Goal: Task Accomplishment & Management: Complete application form

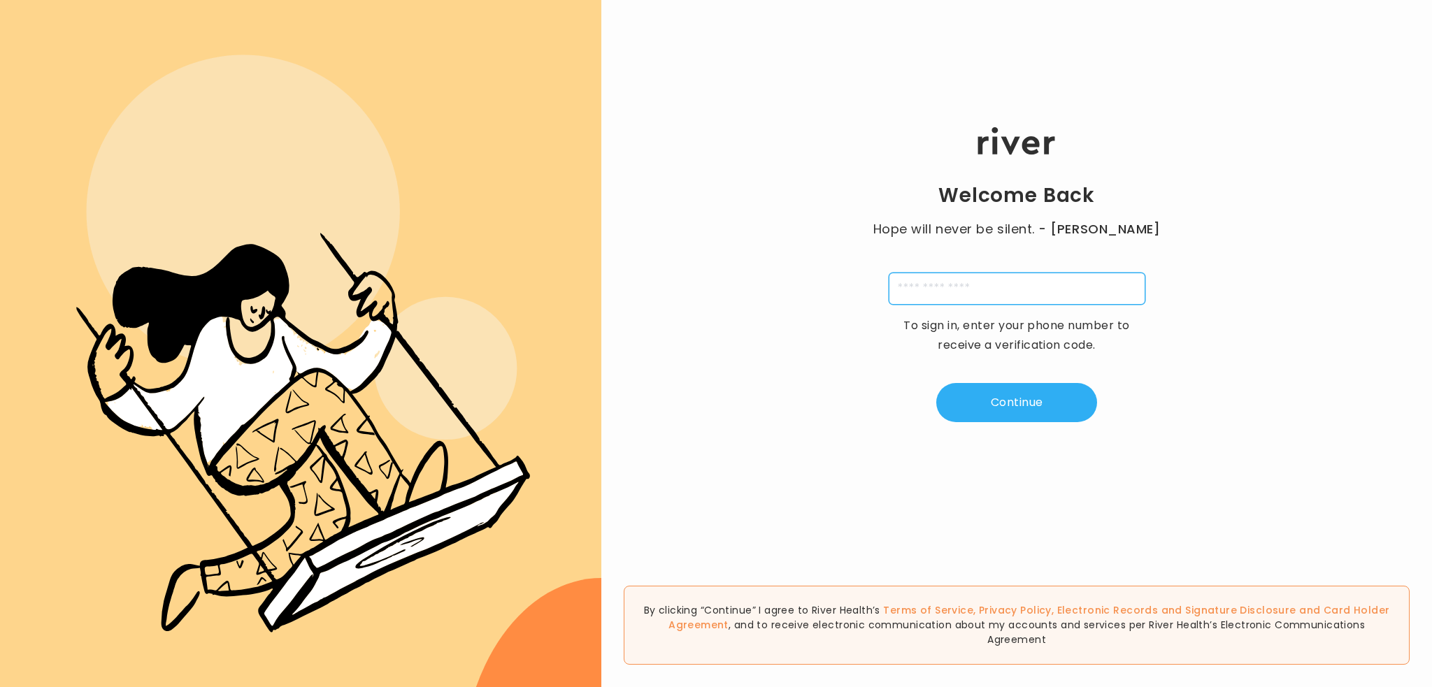
click at [965, 292] on input "tel" at bounding box center [1017, 289] width 257 height 32
type input "**********"
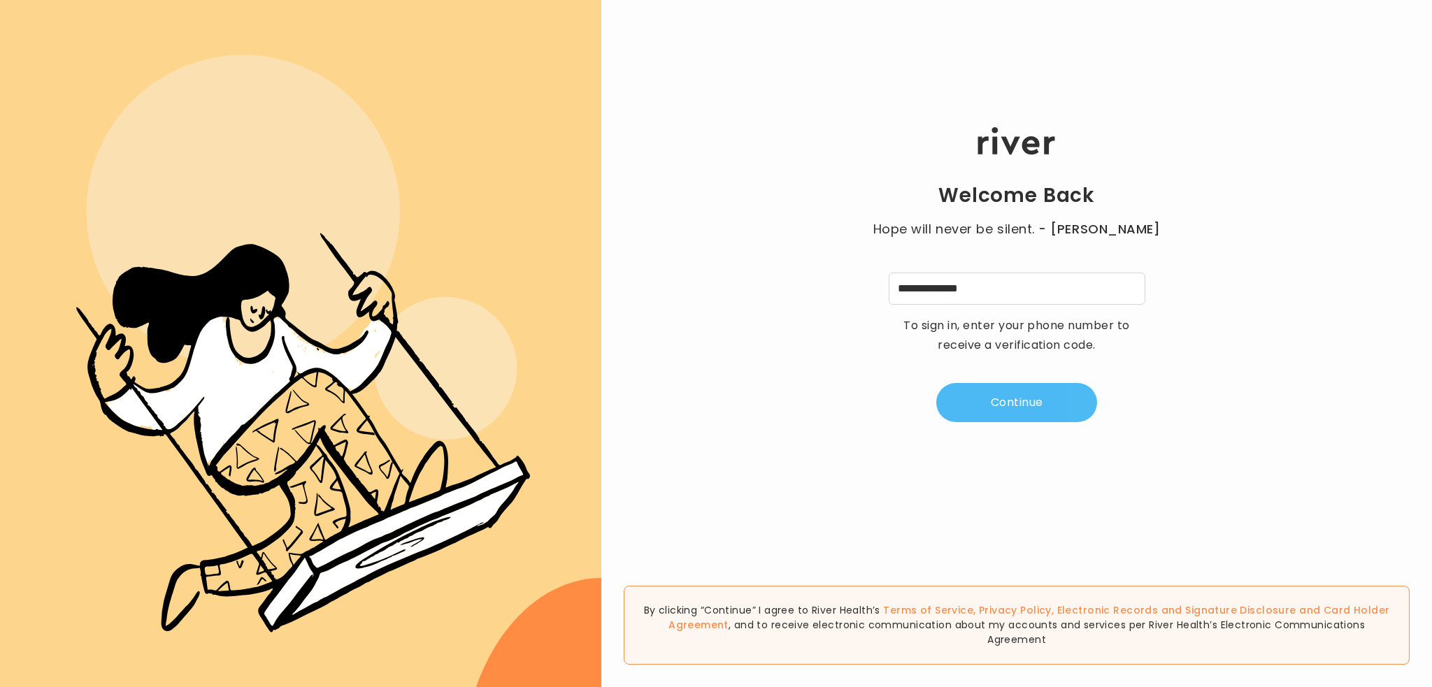
click at [970, 394] on button "Continue" at bounding box center [1016, 402] width 161 height 39
type input "*"
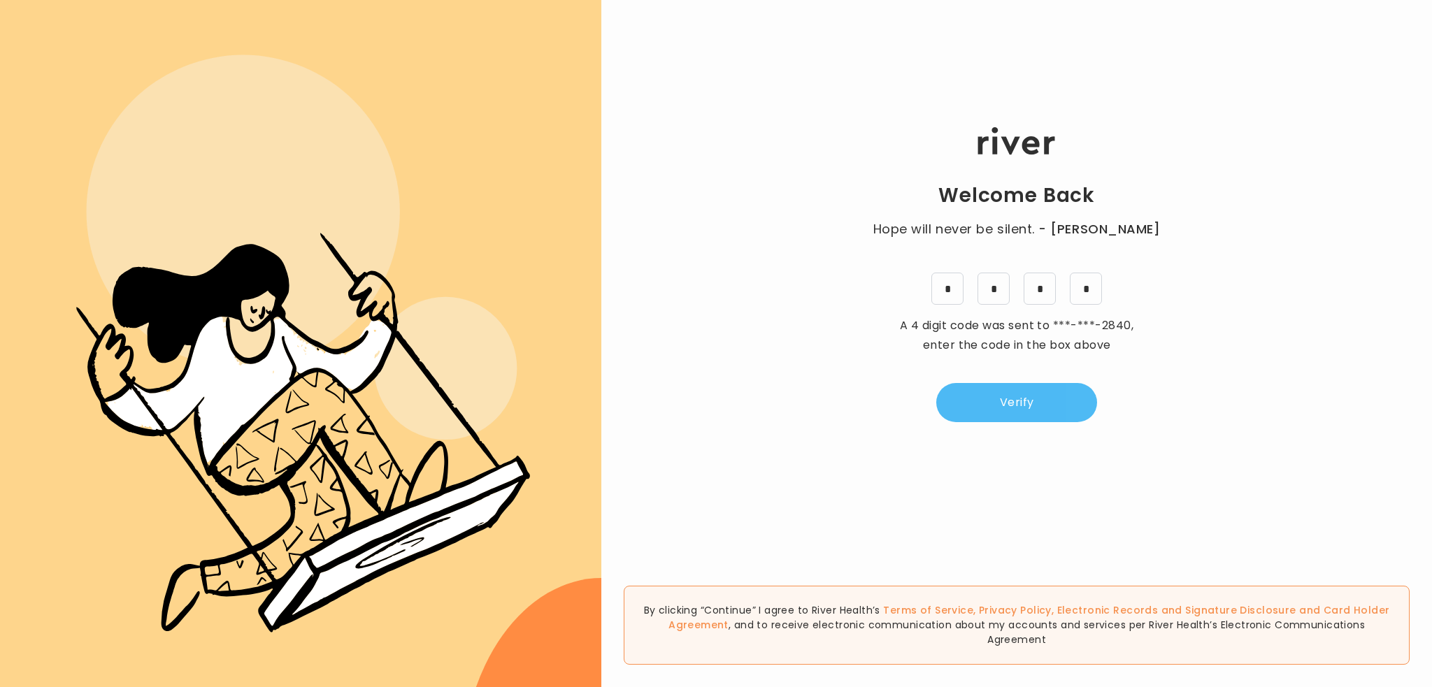
click at [1002, 401] on button "Verify" at bounding box center [1016, 402] width 161 height 39
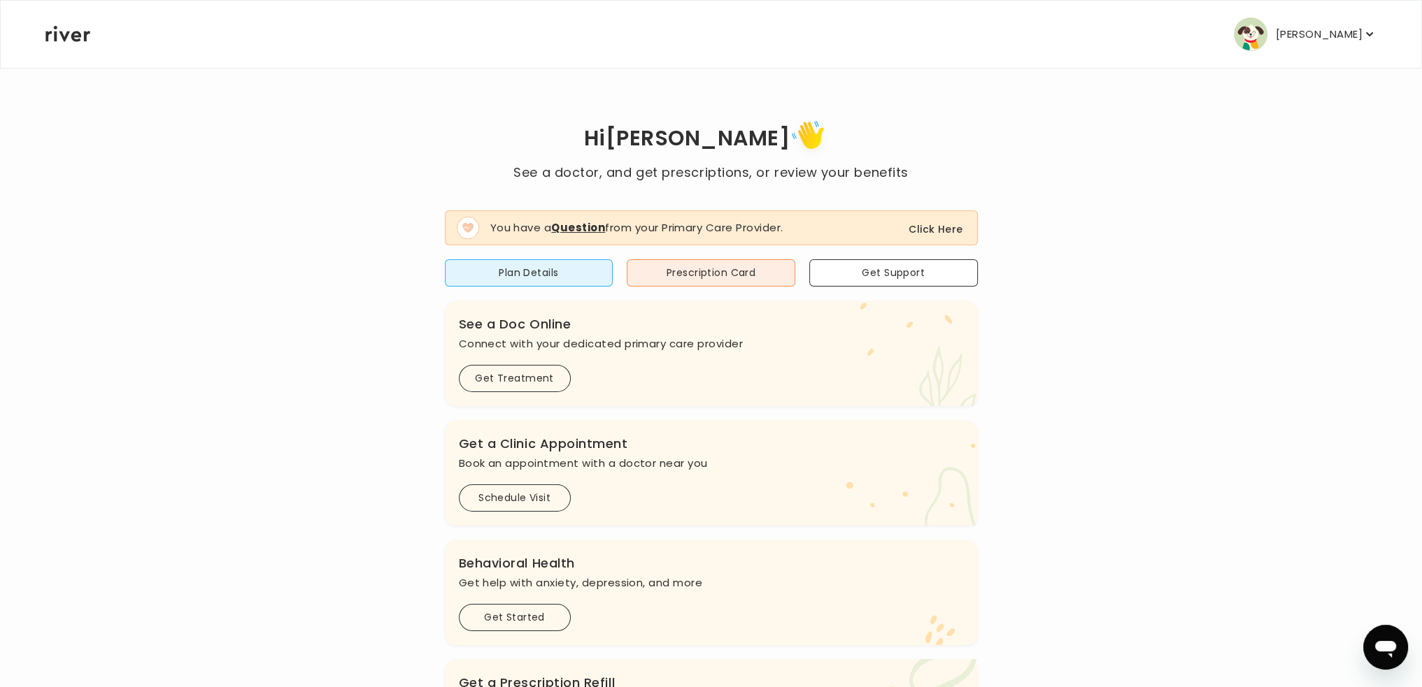
click at [942, 231] on button "Click Here" at bounding box center [935, 229] width 54 height 17
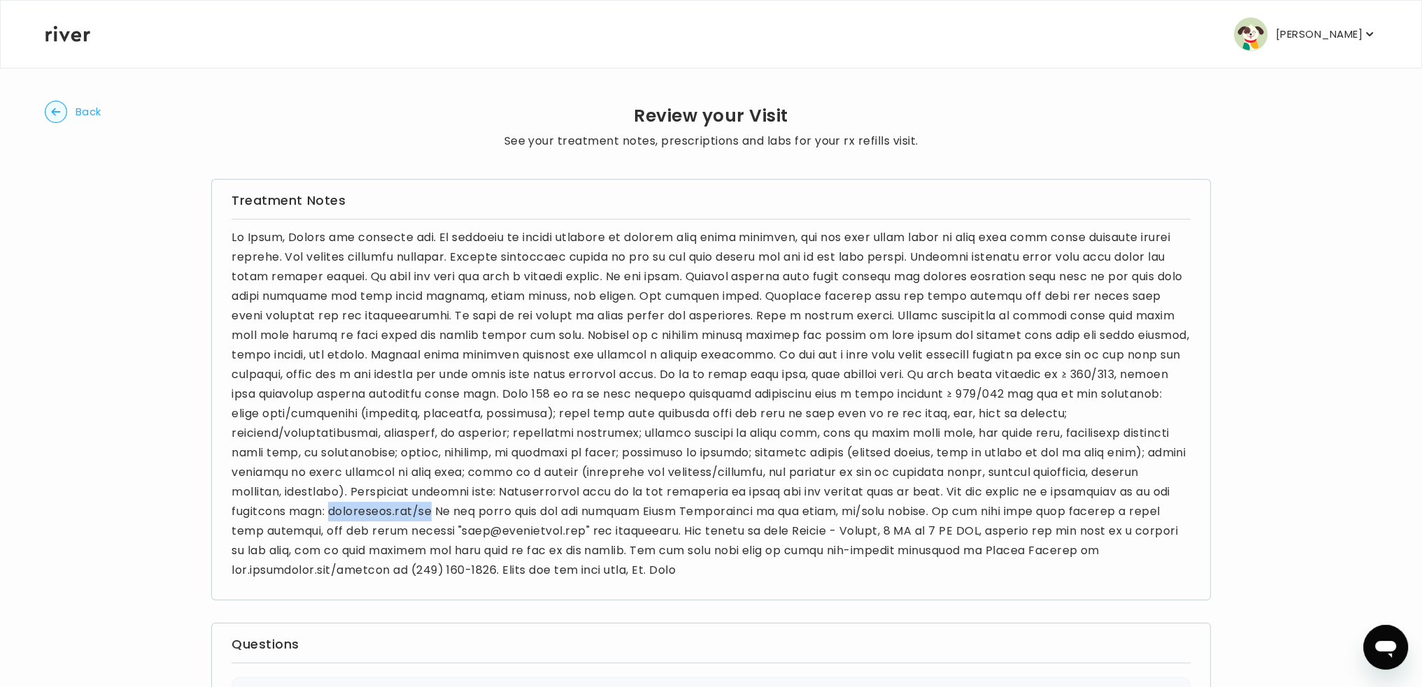
drag, startPoint x: 325, startPoint y: 512, endPoint x: 425, endPoint y: 506, distance: 100.2
click at [425, 506] on p at bounding box center [710, 404] width 959 height 352
copy p "helloriver.com/rx"
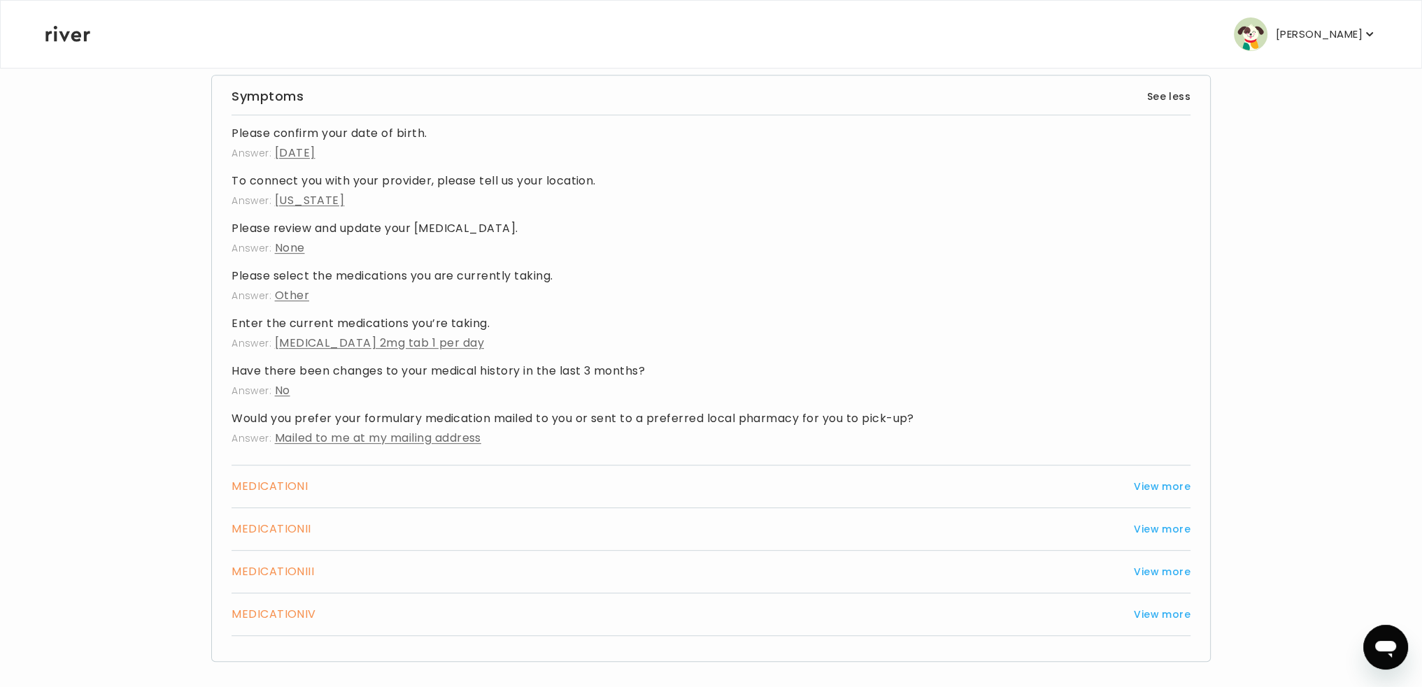
scroll to position [859, 0]
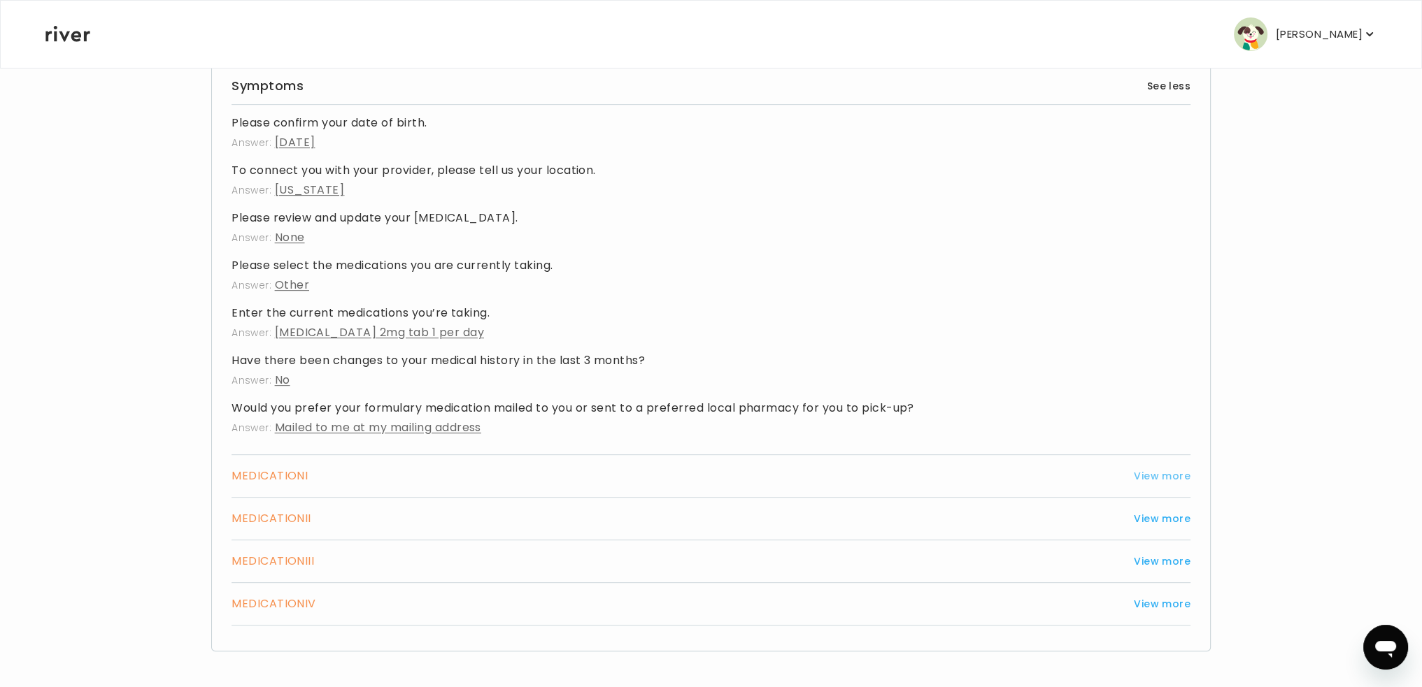
click at [1152, 475] on button "View more" at bounding box center [1162, 476] width 57 height 17
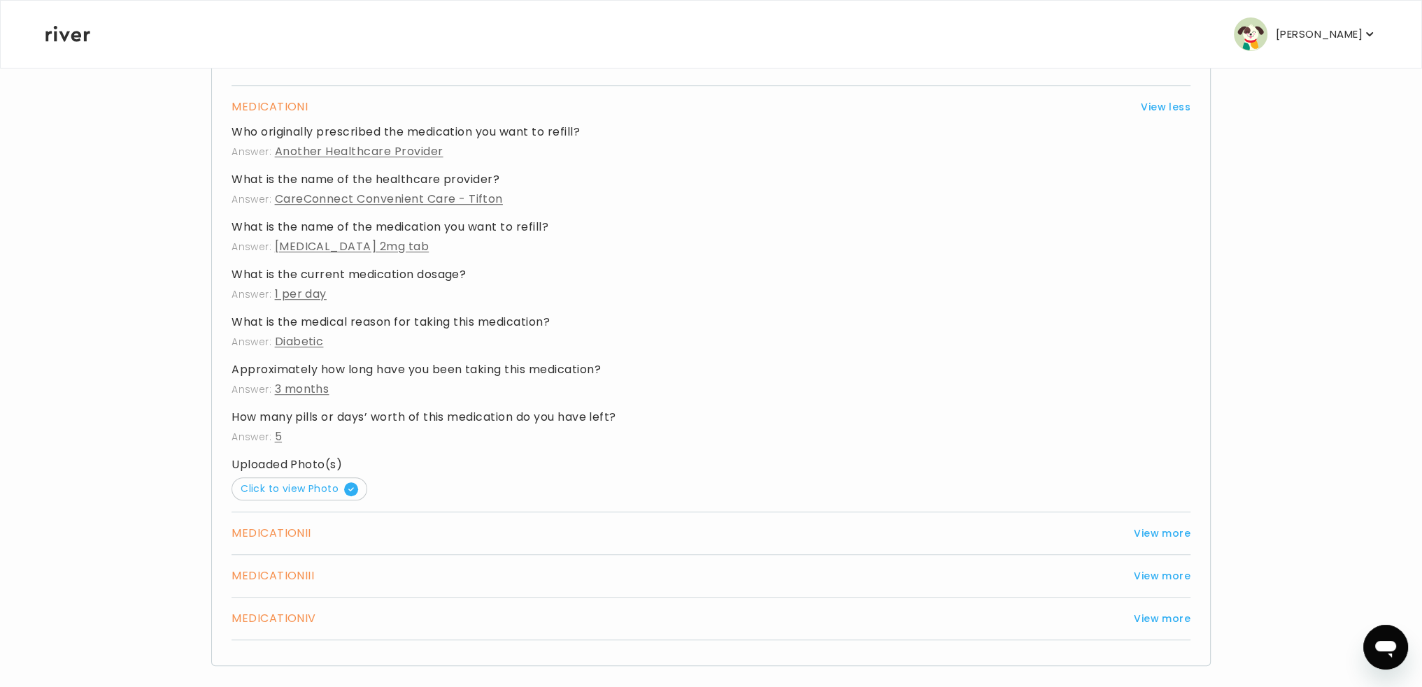
scroll to position [1243, 0]
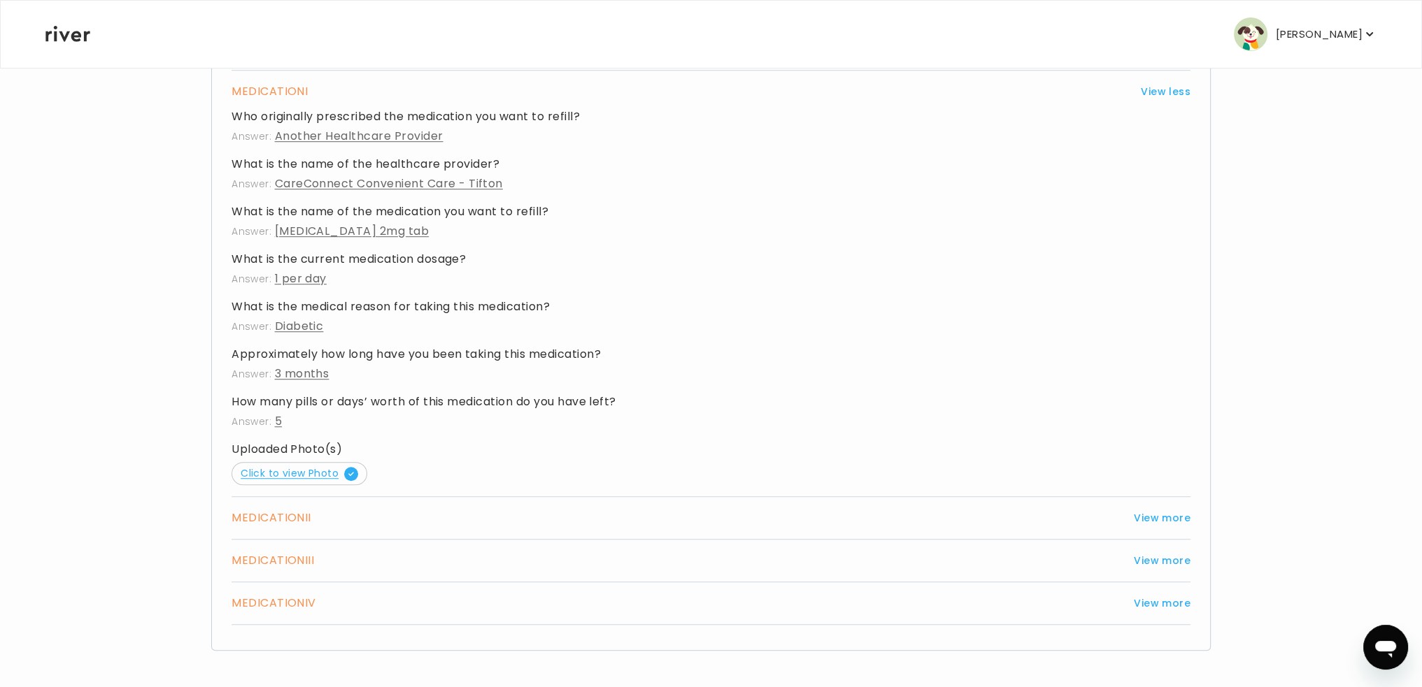
click at [319, 468] on span "Click to view Photo" at bounding box center [299, 473] width 117 height 14
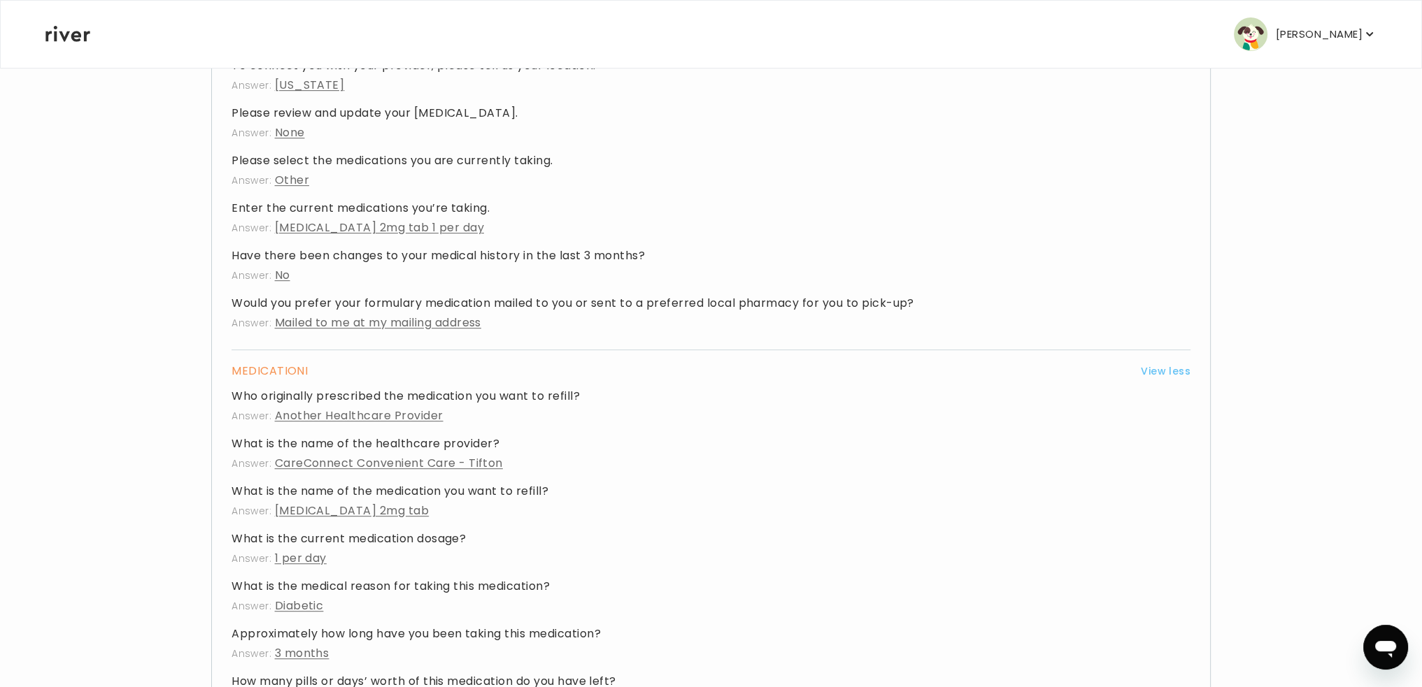
click at [1159, 373] on button "View less" at bounding box center [1166, 371] width 50 height 17
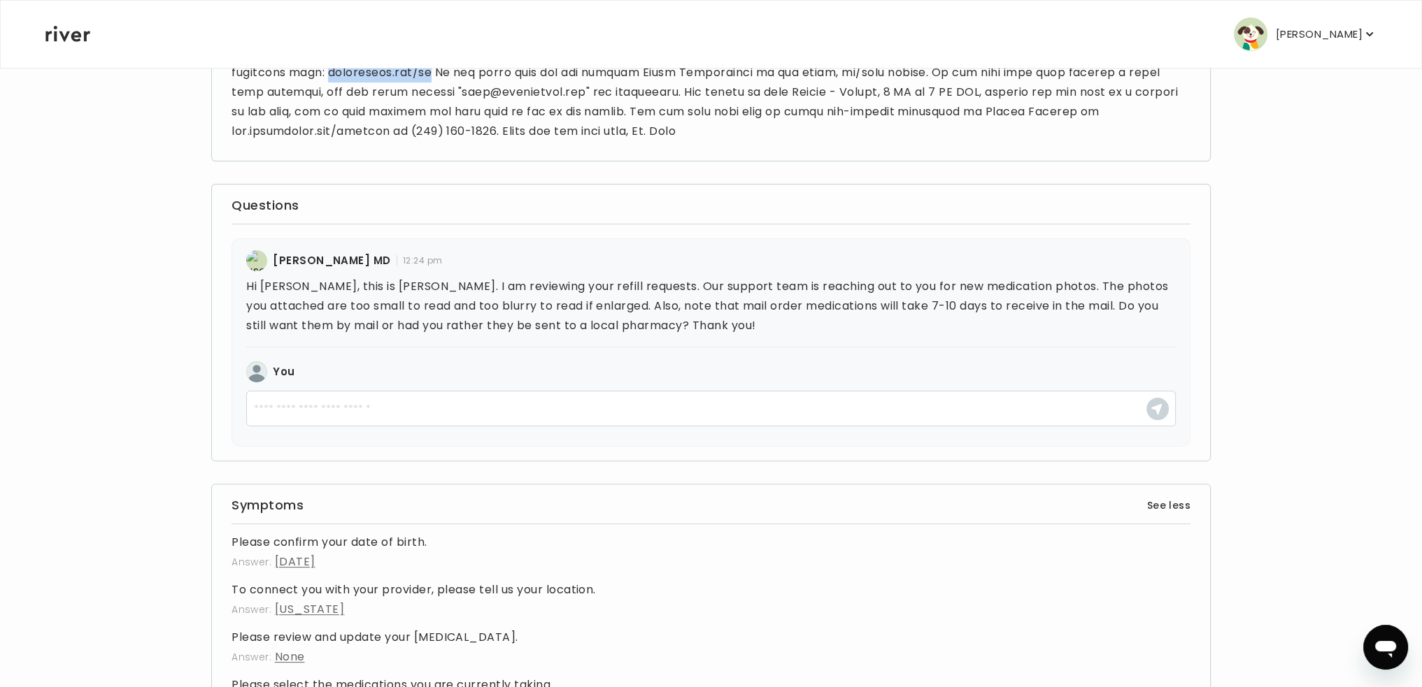
scroll to position [439, 0]
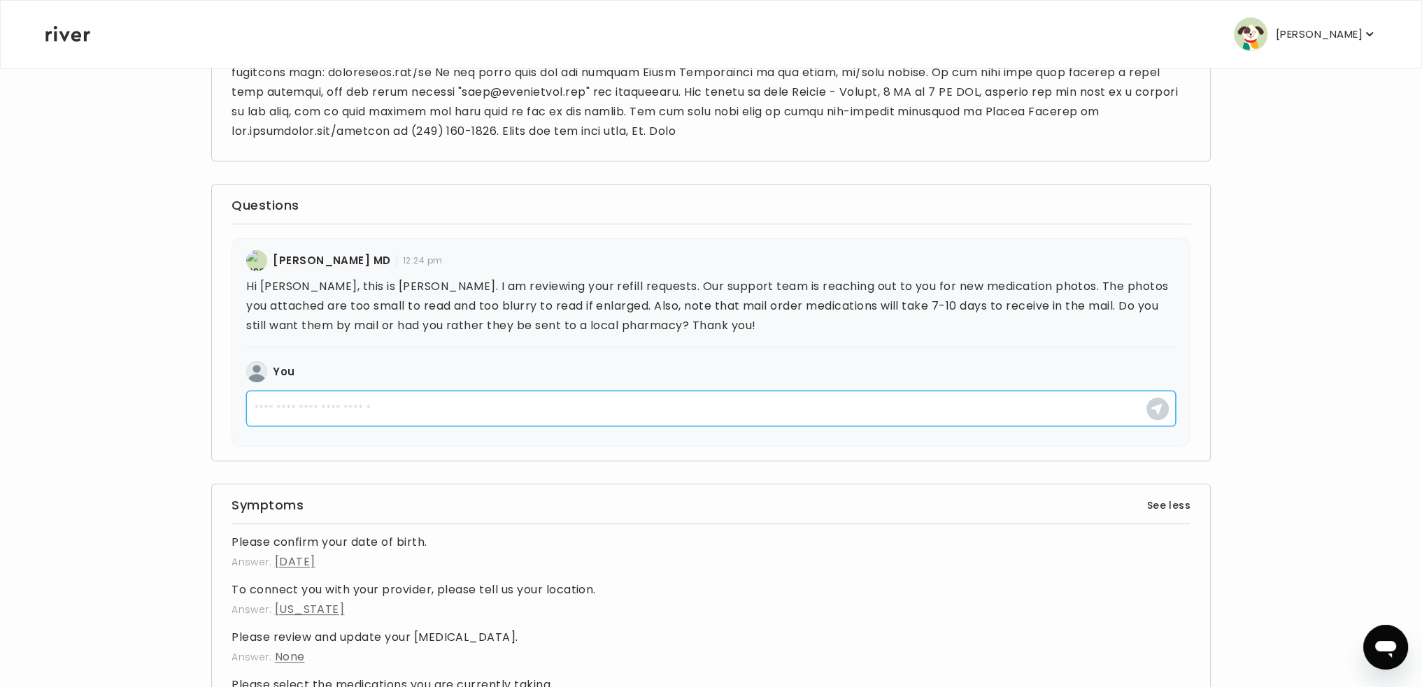
click at [562, 408] on textarea at bounding box center [710, 409] width 929 height 36
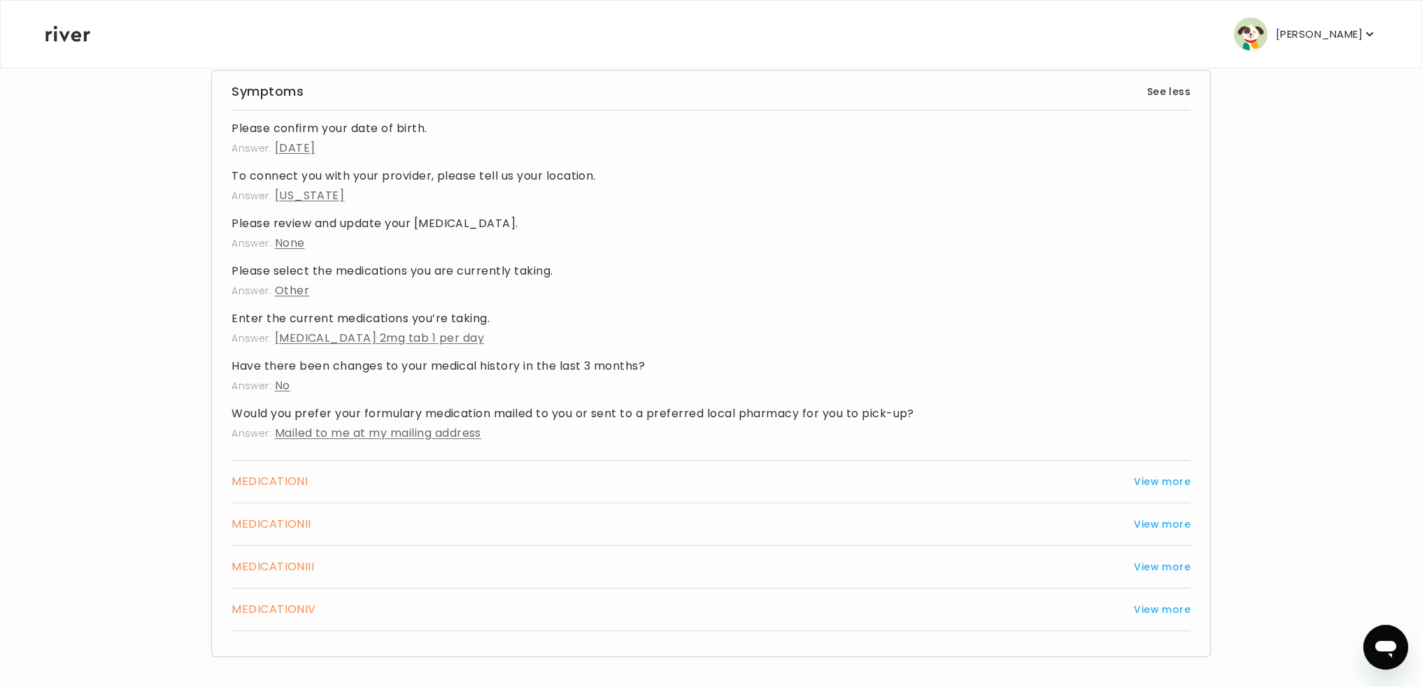
scroll to position [859, 0]
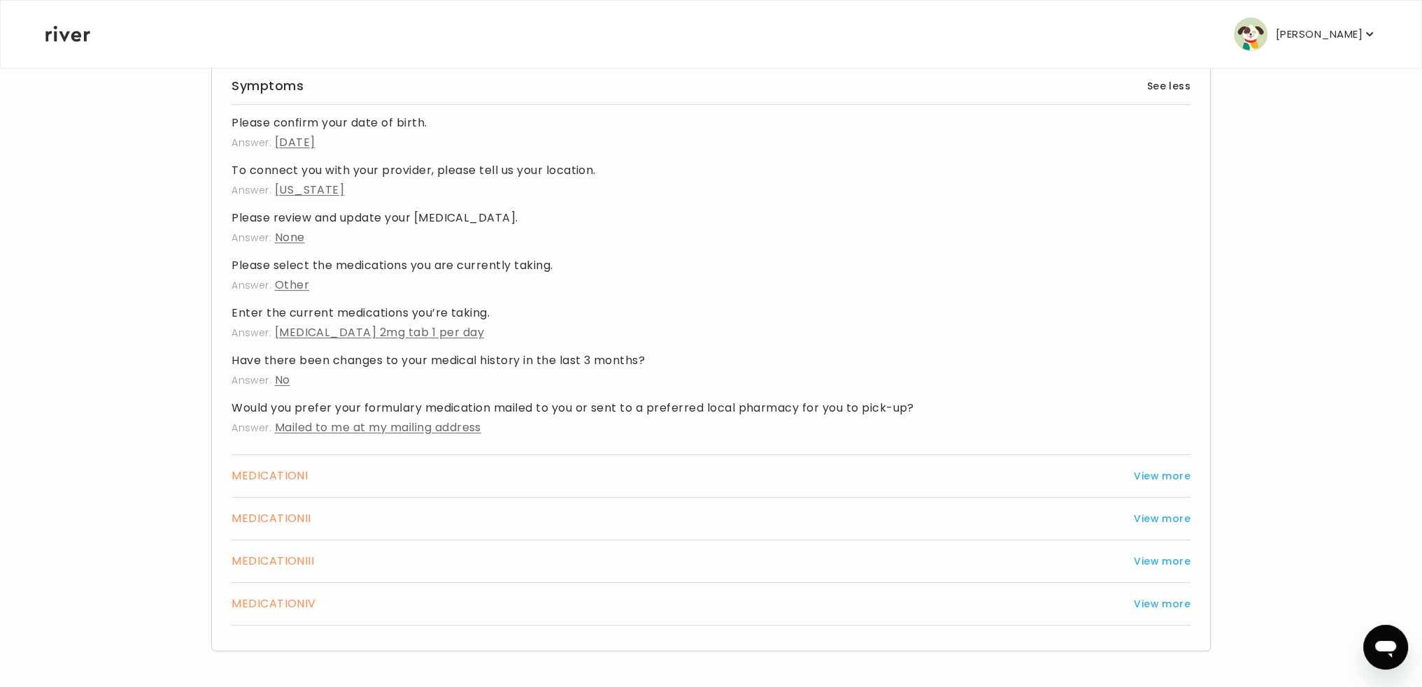
click at [282, 471] on h3 "MEDICATION I" at bounding box center [269, 476] width 76 height 20
click at [1152, 473] on button "View more" at bounding box center [1162, 476] width 57 height 17
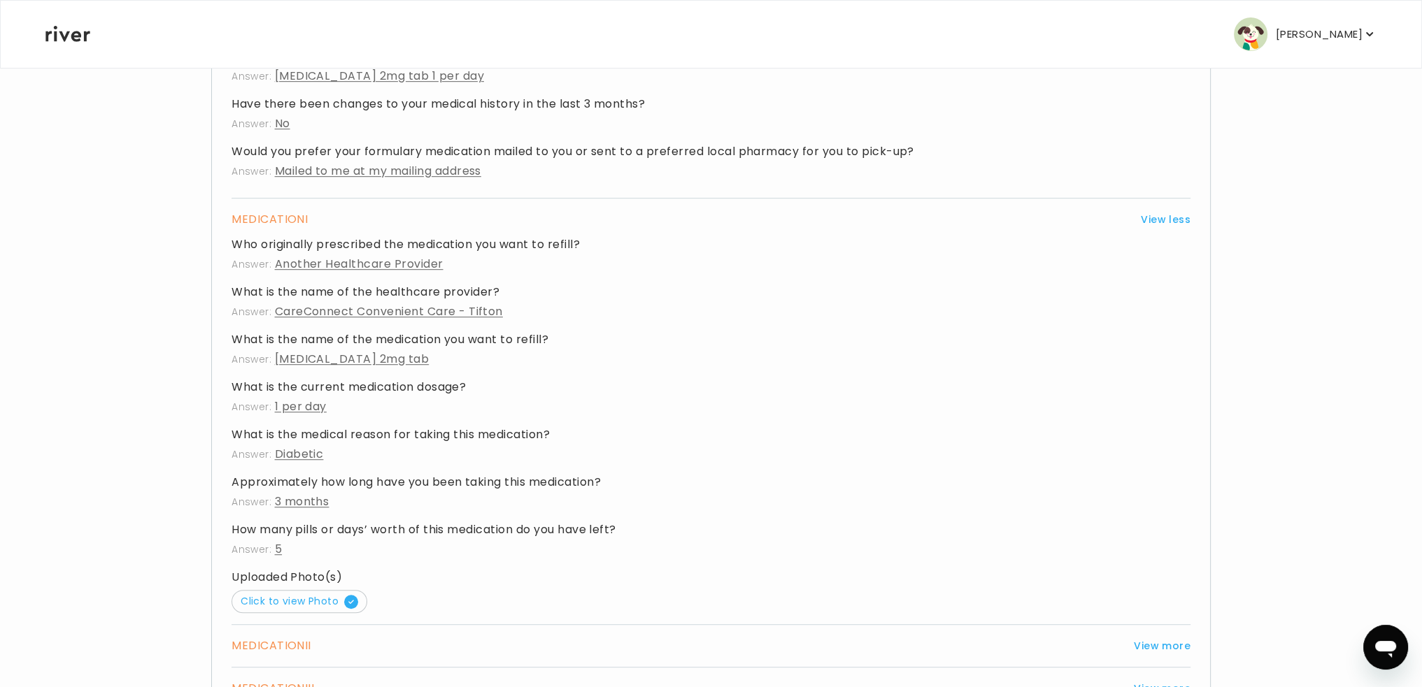
scroll to position [1138, 0]
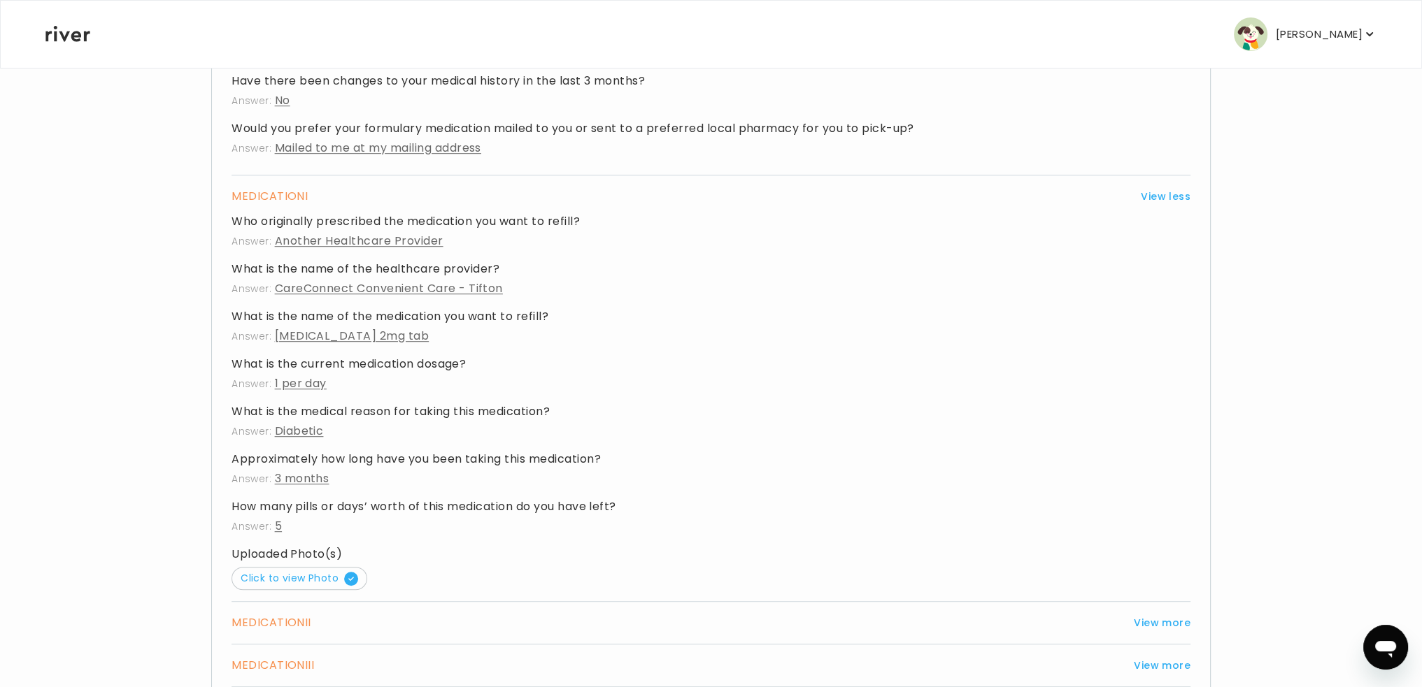
click at [292, 550] on h4 "Uploaded Photo(s)" at bounding box center [710, 555] width 959 height 20
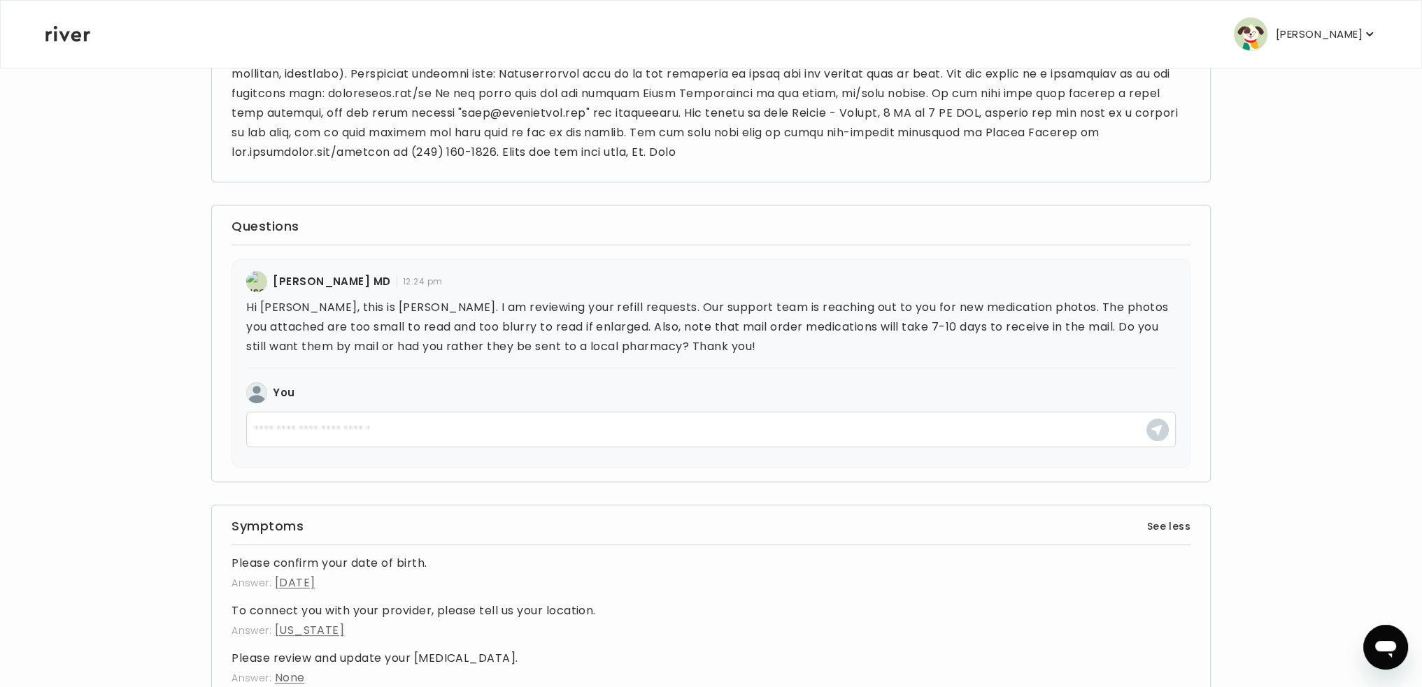
scroll to position [264, 0]
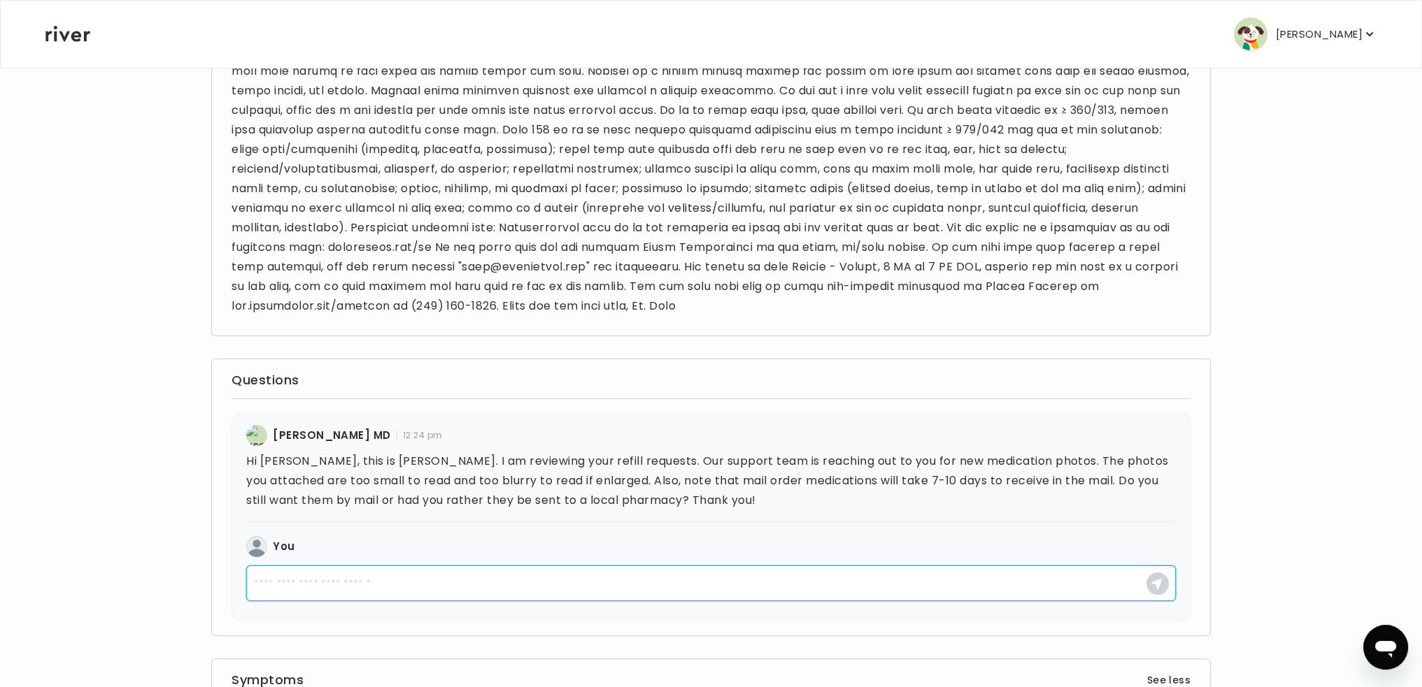
click at [287, 587] on textarea at bounding box center [710, 584] width 929 height 36
click at [568, 583] on textarea "**********" at bounding box center [710, 584] width 929 height 36
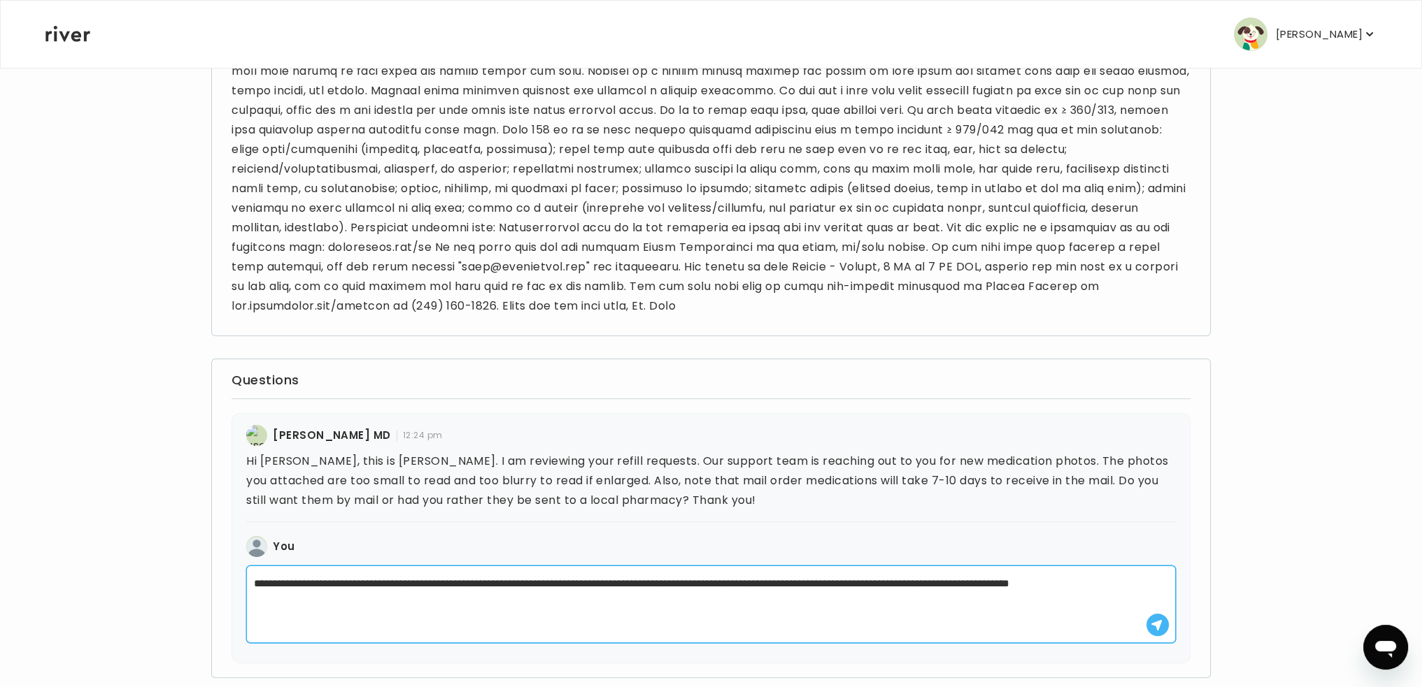
type textarea "**********"
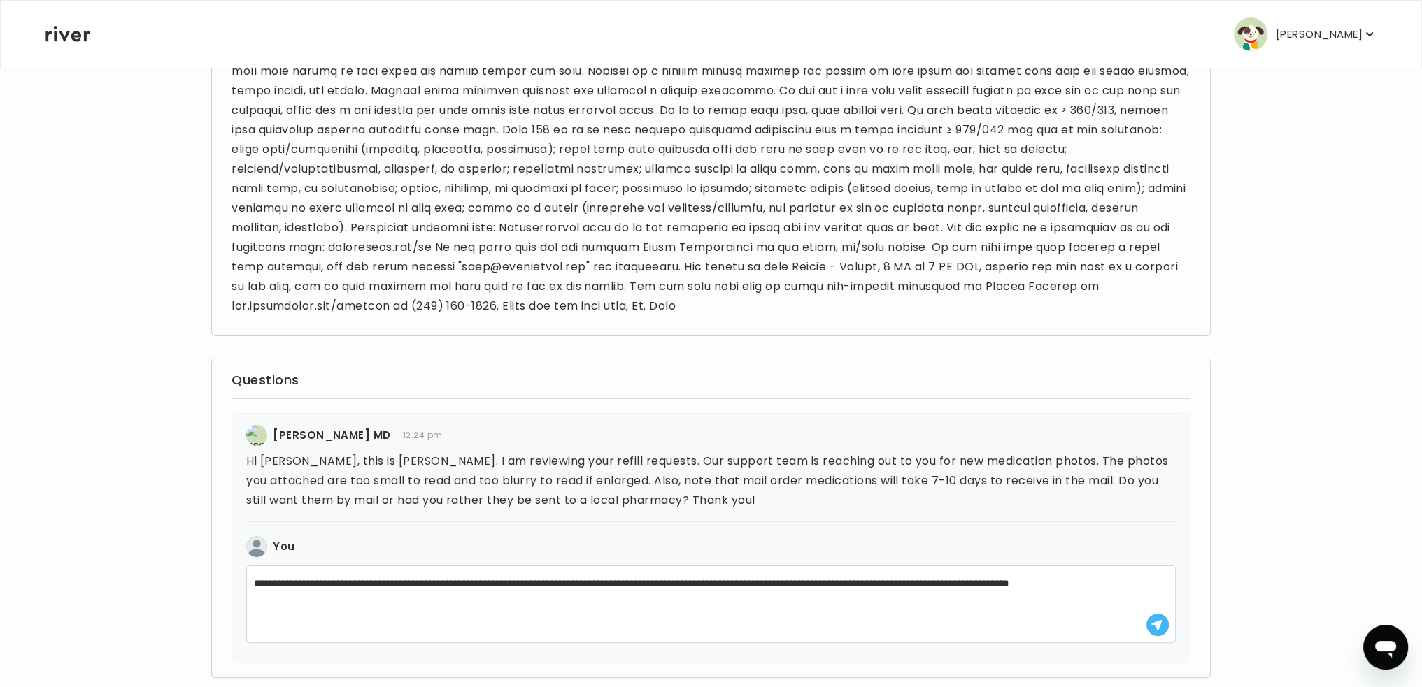
click at [1159, 631] on button "button" at bounding box center [1157, 625] width 22 height 22
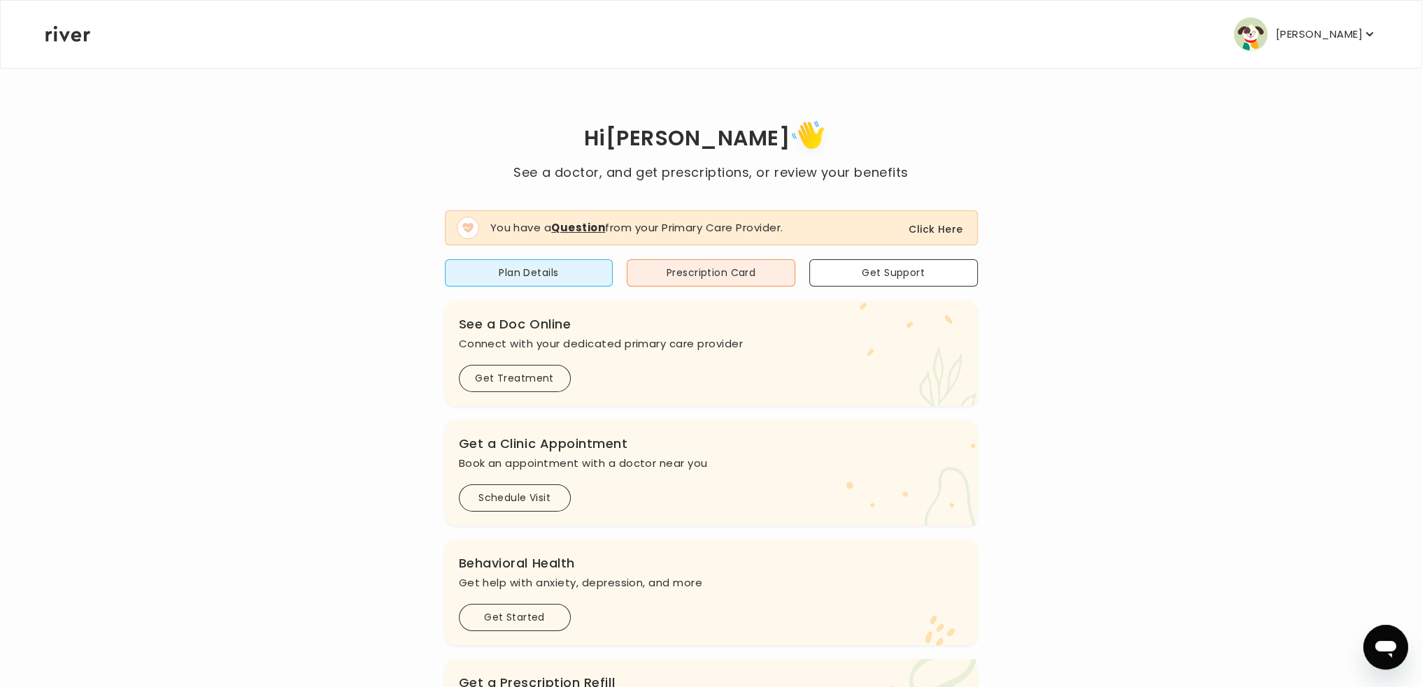
click at [922, 229] on button "Click Here" at bounding box center [935, 229] width 54 height 17
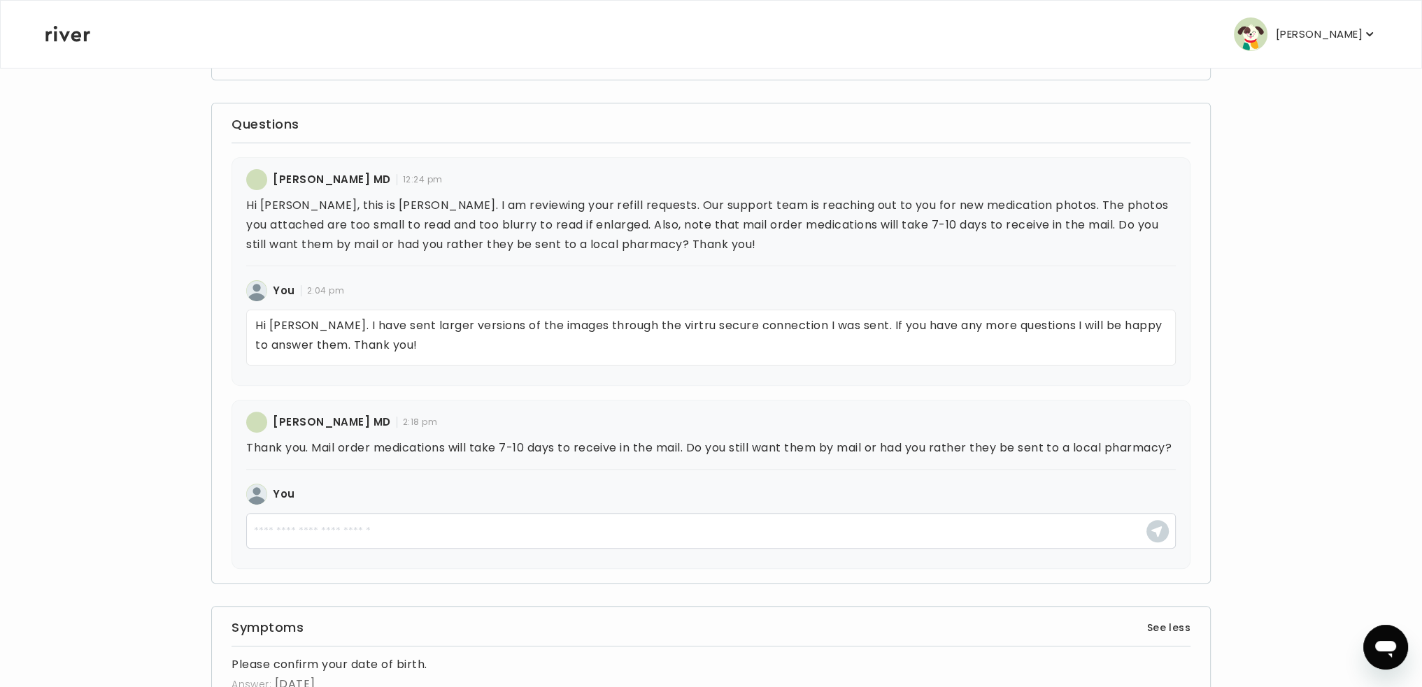
scroll to position [559, 0]
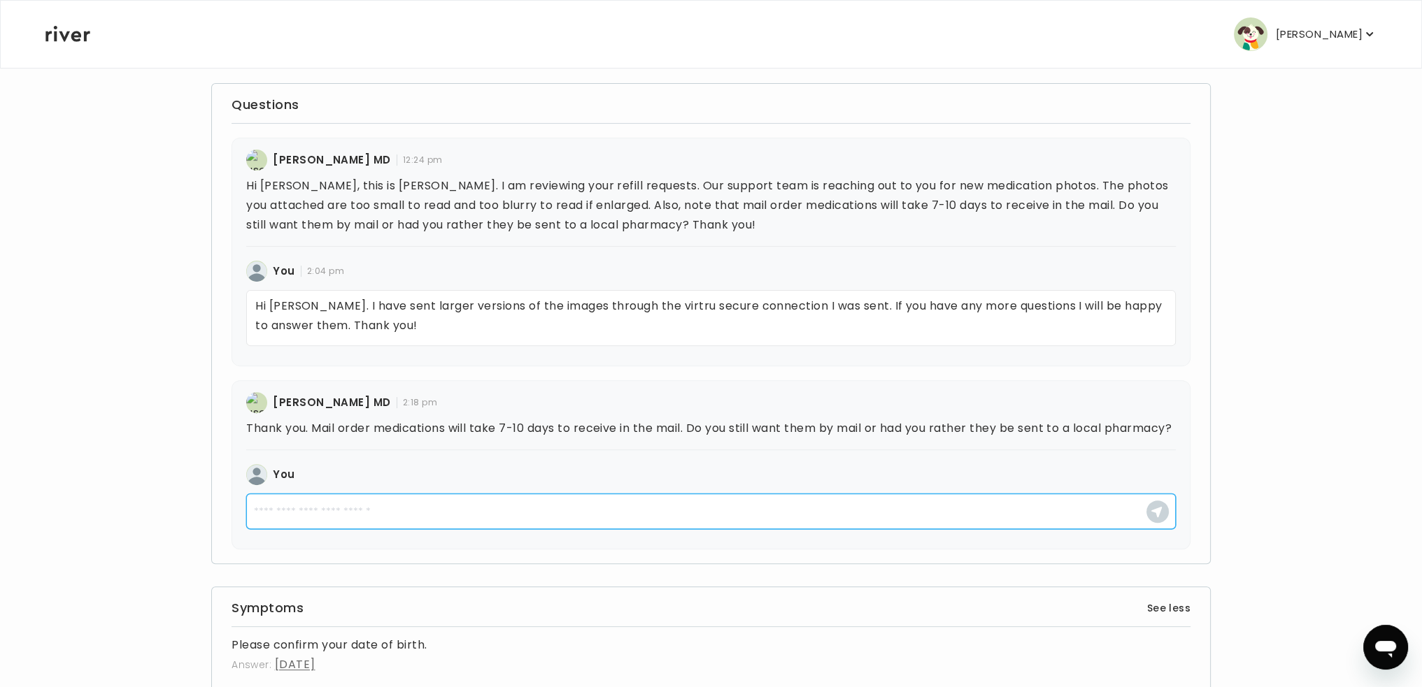
click at [297, 529] on textarea at bounding box center [710, 512] width 929 height 36
type textarea "*"
click at [528, 529] on textarea "**********" at bounding box center [710, 512] width 929 height 36
click at [898, 529] on textarea "**********" at bounding box center [710, 512] width 929 height 36
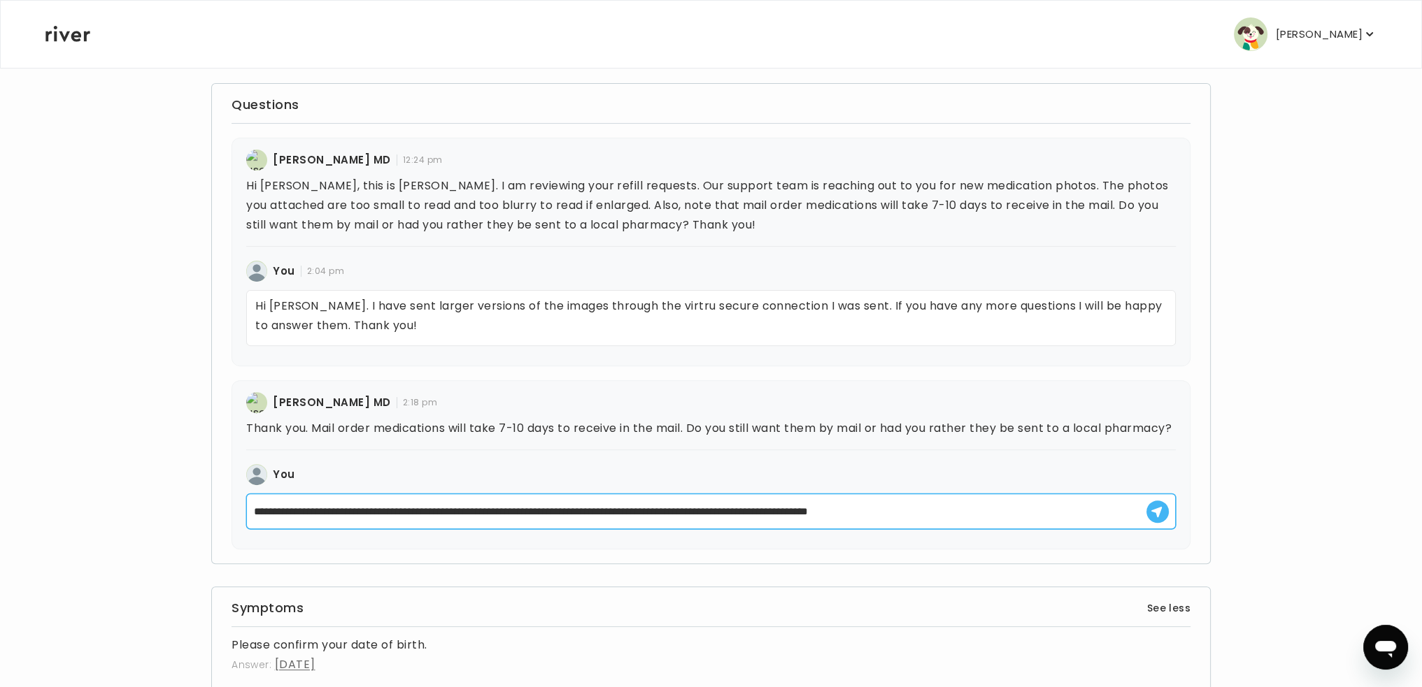
type textarea "**********"
click at [1158, 517] on use "button" at bounding box center [1156, 512] width 10 height 10
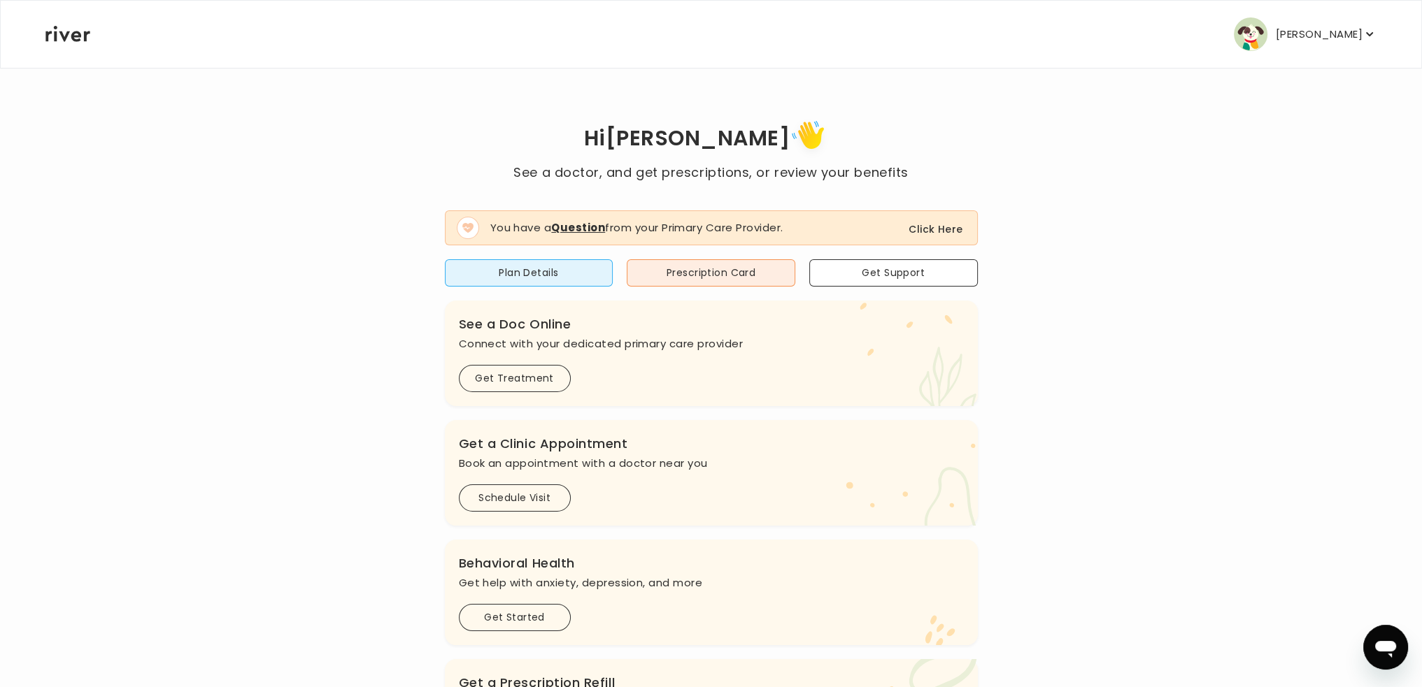
click at [928, 227] on button "Click Here" at bounding box center [935, 229] width 54 height 17
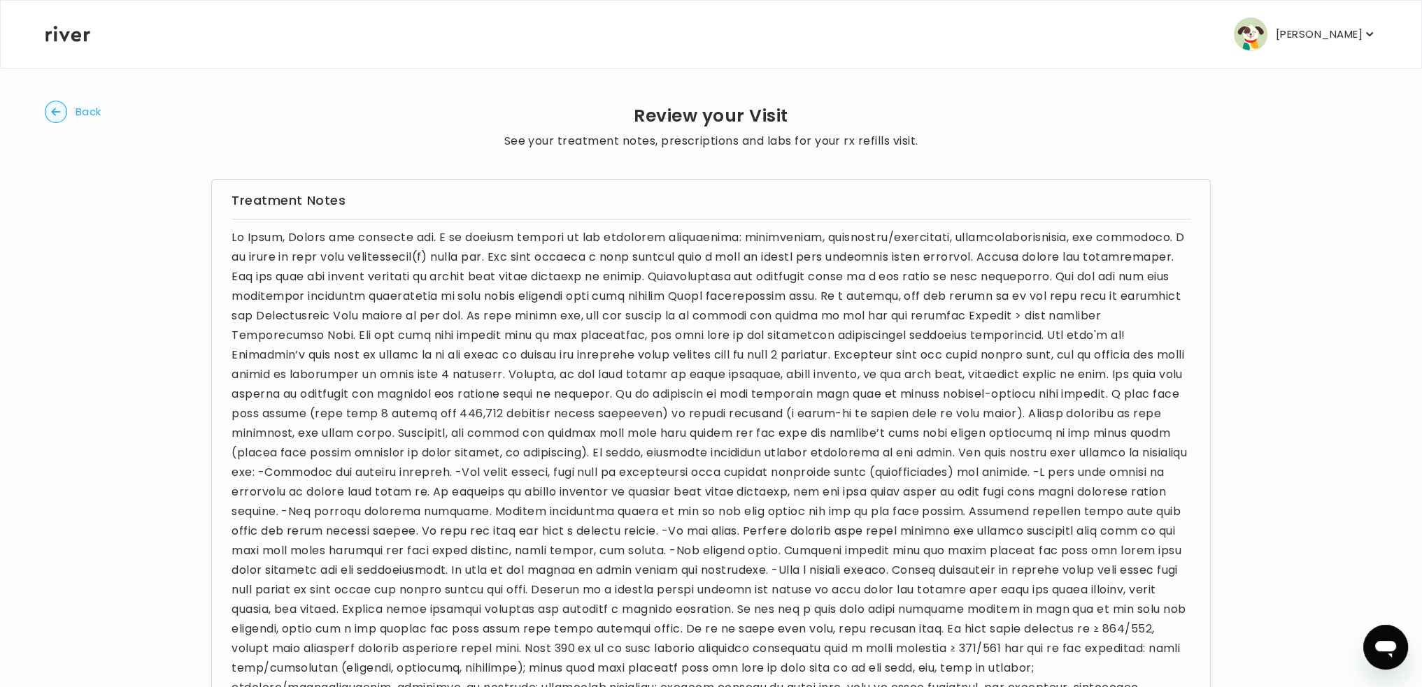
click at [65, 114] on circle "button" at bounding box center [56, 112] width 22 height 22
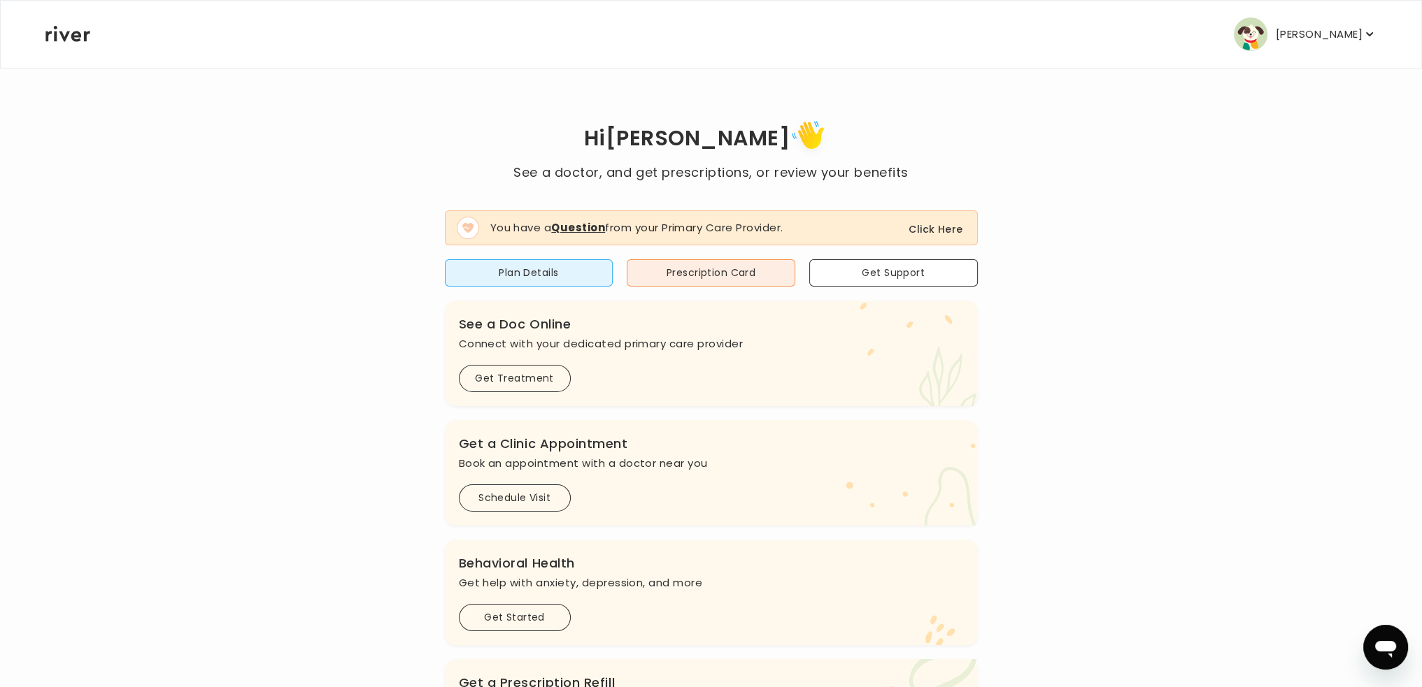
click at [938, 233] on button "Click Here" at bounding box center [935, 229] width 54 height 17
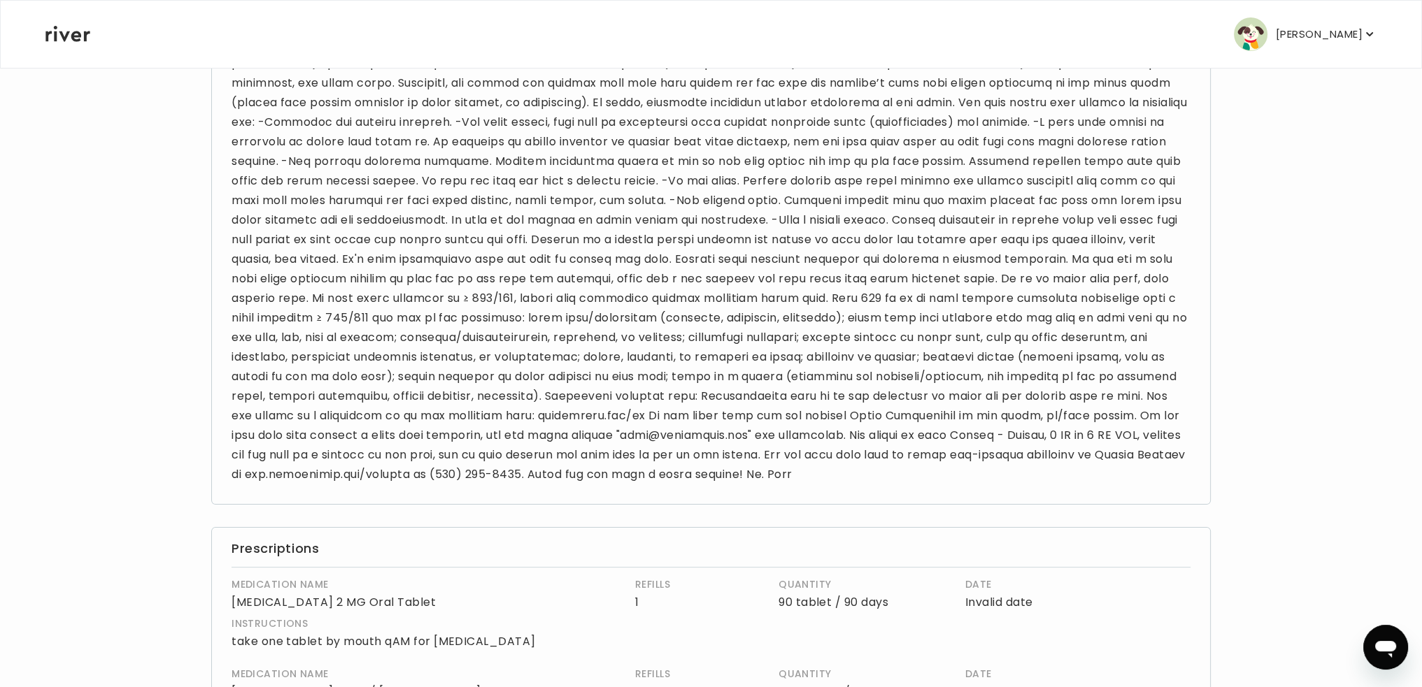
scroll to position [699, 0]
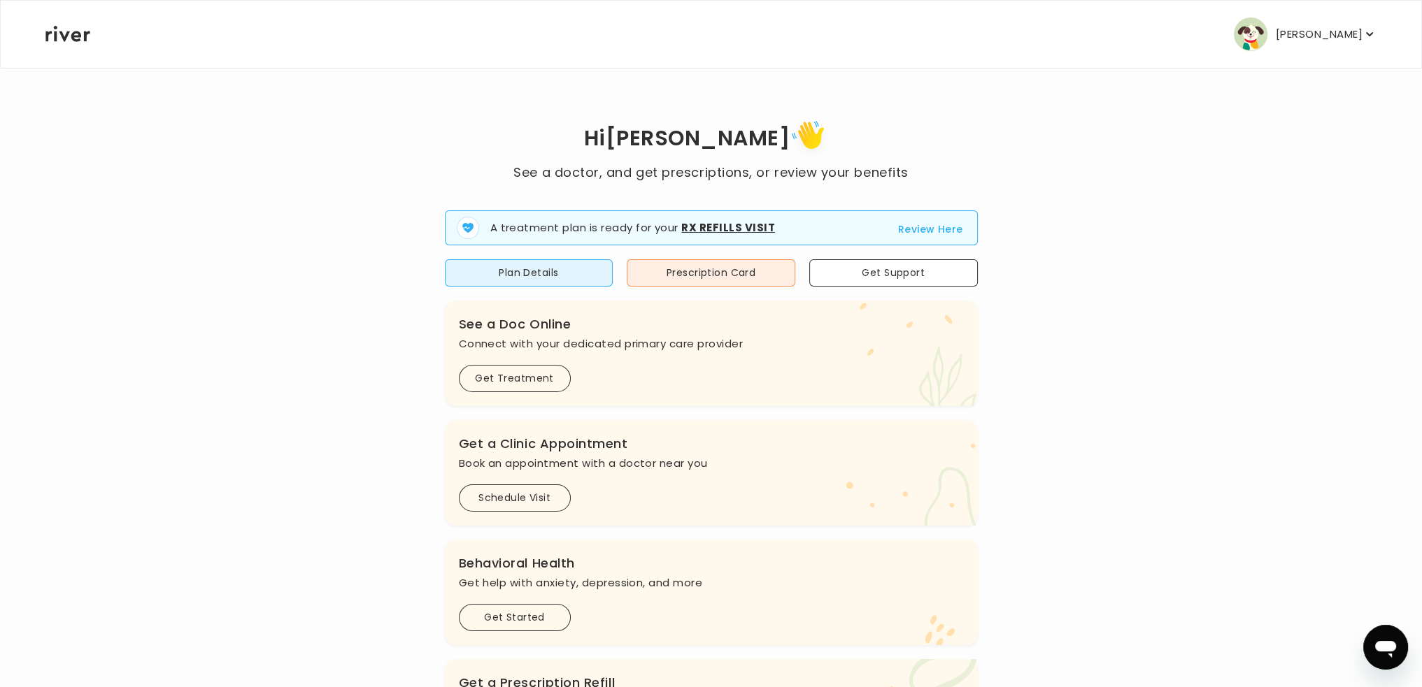
click at [910, 229] on button "Review Here" at bounding box center [930, 229] width 65 height 17
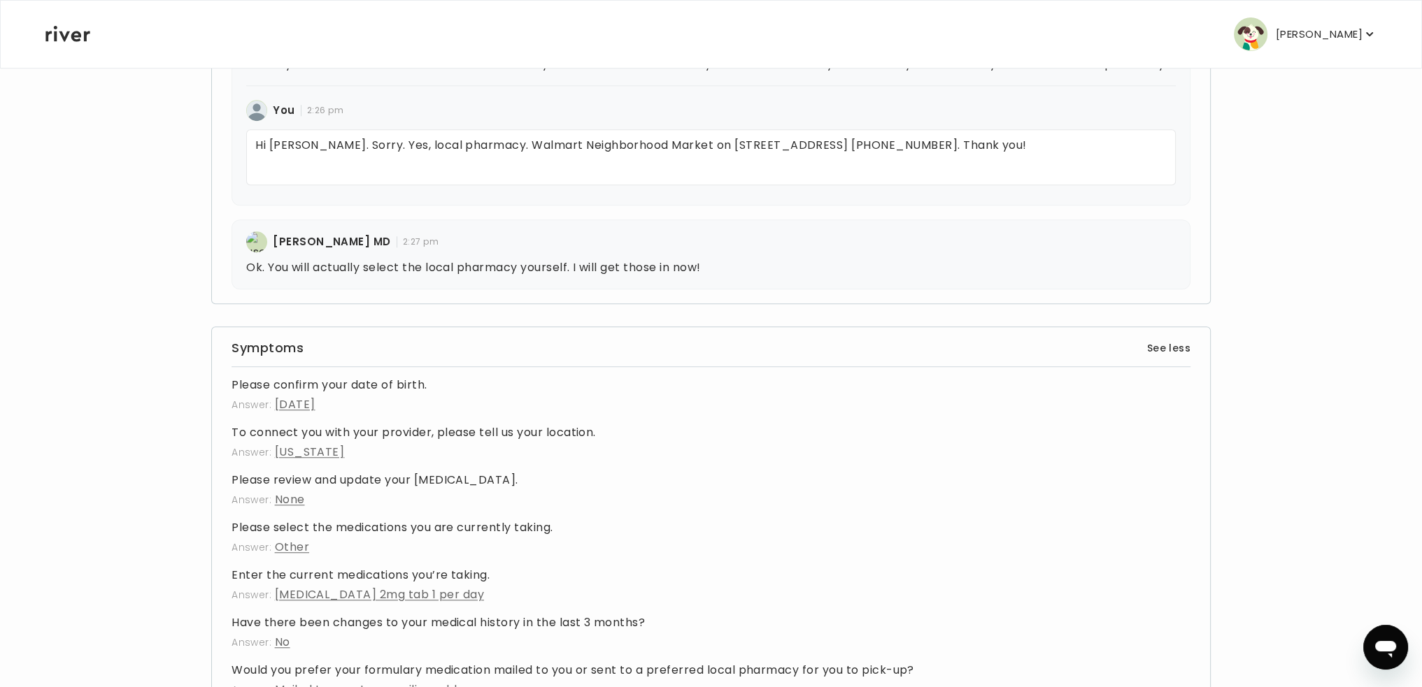
scroll to position [1748, 0]
